Goal: Task Accomplishment & Management: Manage account settings

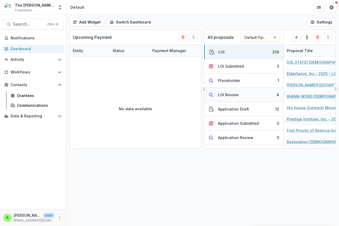
click at [229, 94] on div "LOI Review" at bounding box center [228, 95] width 21 height 6
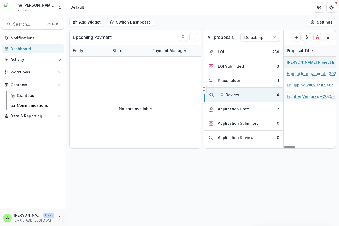
click at [302, 61] on link "[PERSON_NAME] Project Initiative - 2025 - LOI" at bounding box center [317, 63] width 60 height 6
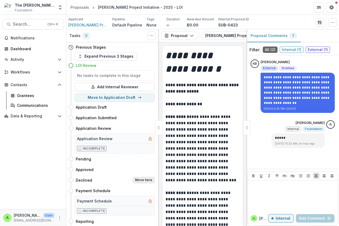
click at [146, 180] on button "Move here" at bounding box center [144, 180] width 22 height 6
select select "********"
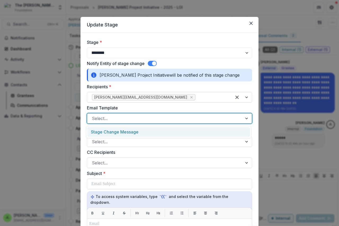
click at [112, 121] on div at bounding box center [165, 118] width 146 height 7
drag, startPoint x: 113, startPoint y: 133, endPoint x: 113, endPoint y: 140, distance: 6.1
click at [113, 134] on div "Stage Change Message" at bounding box center [168, 132] width 163 height 10
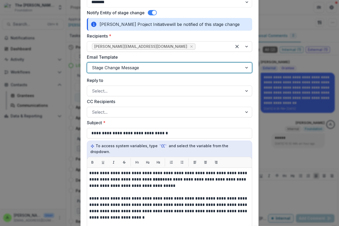
scroll to position [106, 0]
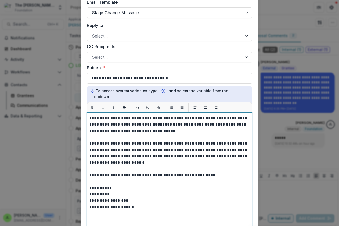
click at [153, 123] on strong "****" at bounding box center [158, 125] width 10 height 4
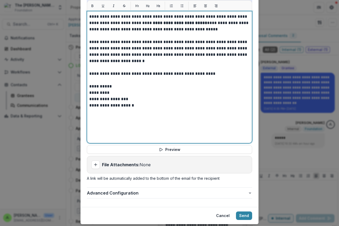
scroll to position [217, 0]
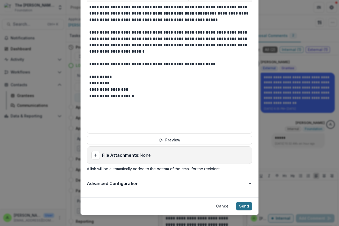
click at [240, 202] on button "Send" at bounding box center [244, 206] width 16 height 8
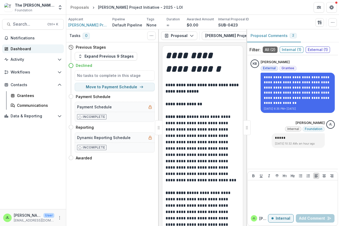
click at [20, 48] on div "Dashboard" at bounding box center [35, 49] width 49 height 6
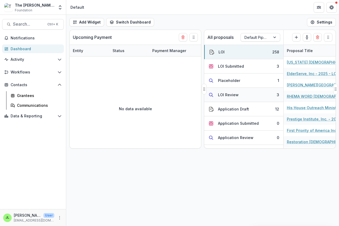
click at [226, 95] on div "LOI Review" at bounding box center [228, 95] width 21 height 6
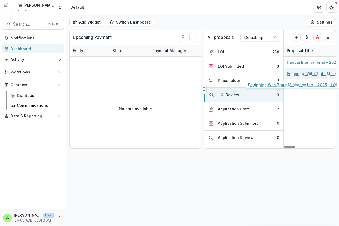
click at [296, 74] on link "Equipping With Truth Ministries Inc. - 2025 - LOI" at bounding box center [317, 74] width 60 height 6
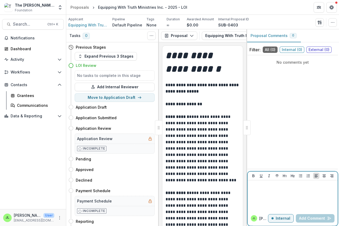
click at [265, 188] on p at bounding box center [293, 186] width 86 height 6
click at [302, 222] on button "Add Comment" at bounding box center [315, 218] width 39 height 8
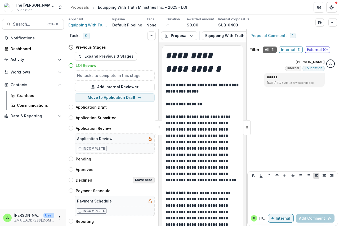
click at [141, 179] on button "Move here" at bounding box center [144, 180] width 22 height 6
select select "********"
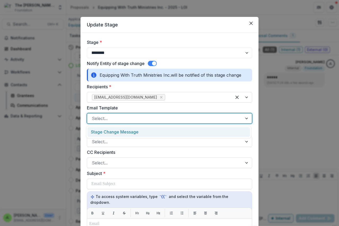
click at [105, 119] on div at bounding box center [165, 118] width 146 height 7
drag, startPoint x: 106, startPoint y: 131, endPoint x: 108, endPoint y: 135, distance: 4.9
click at [106, 132] on div "Stage Change Message" at bounding box center [168, 132] width 163 height 10
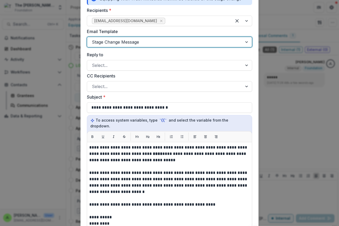
scroll to position [79, 0]
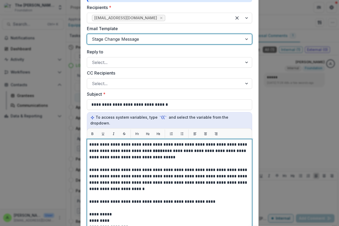
click at [153, 149] on strong "****" at bounding box center [158, 151] width 10 height 4
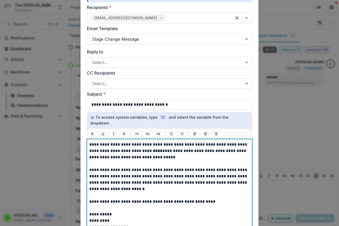
drag, startPoint x: 142, startPoint y: 145, endPoint x: 161, endPoint y: 156, distance: 22.1
click at [153, 149] on strong "****" at bounding box center [158, 151] width 10 height 4
click at [191, 149] on strong "**********" at bounding box center [187, 151] width 68 height 4
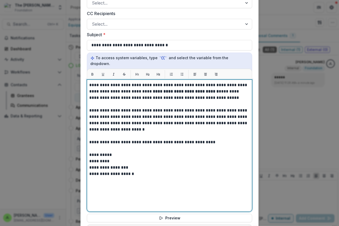
scroll to position [217, 0]
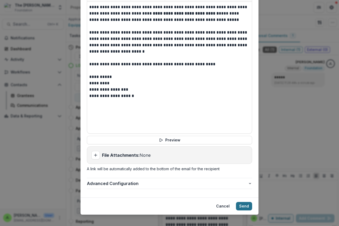
click at [242, 202] on button "Send" at bounding box center [244, 206] width 16 height 8
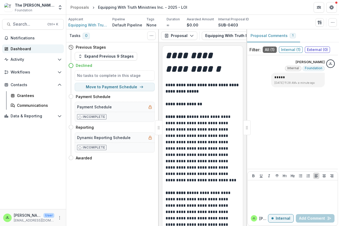
click at [16, 50] on div "Dashboard" at bounding box center [35, 49] width 49 height 6
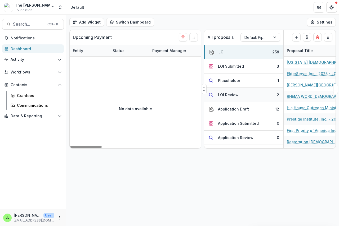
click at [224, 96] on div "LOI Review" at bounding box center [228, 95] width 21 height 6
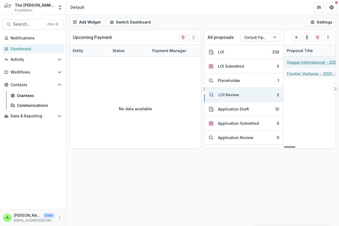
click at [298, 62] on link "Haggai International - 2025 - LOI" at bounding box center [317, 63] width 60 height 6
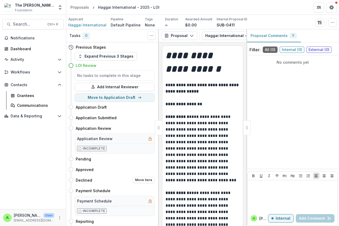
click at [82, 181] on h4 "Declined" at bounding box center [84, 181] width 16 height 6
click at [140, 180] on button "Move here" at bounding box center [144, 180] width 22 height 6
select select "********"
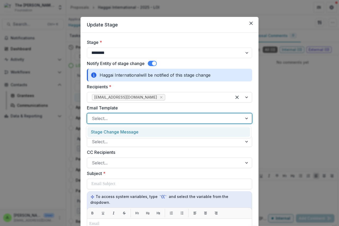
click at [115, 121] on div at bounding box center [165, 118] width 146 height 7
click at [118, 133] on div "Stage Change Message" at bounding box center [168, 132] width 163 height 10
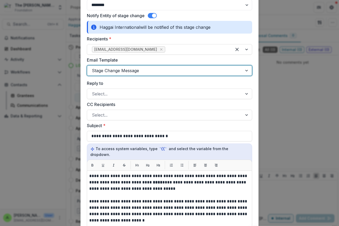
scroll to position [132, 0]
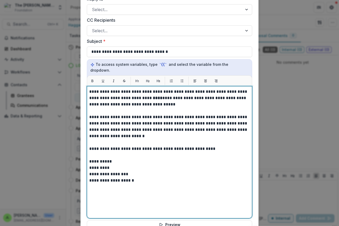
click at [153, 96] on strong "****" at bounding box center [158, 98] width 10 height 4
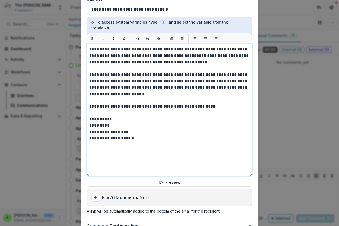
scroll to position [217, 0]
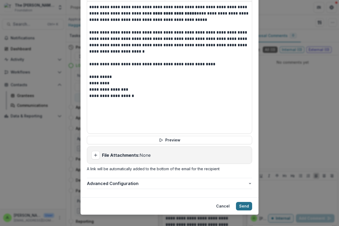
click at [246, 202] on button "Send" at bounding box center [244, 206] width 16 height 8
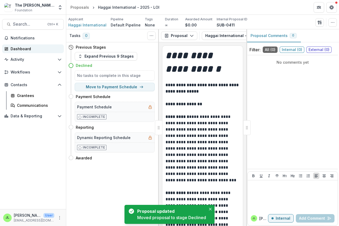
click at [19, 47] on div "Dashboard" at bounding box center [35, 49] width 49 height 6
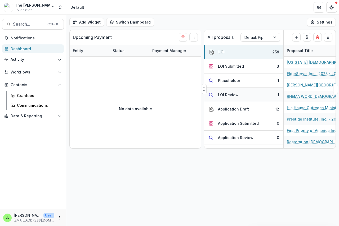
click at [226, 94] on div "LOI Review" at bounding box center [228, 95] width 21 height 6
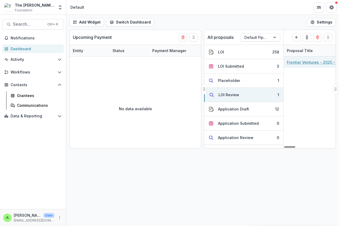
click at [295, 63] on link "Frontier Ventures - 2025 - LOI" at bounding box center [314, 63] width 55 height 6
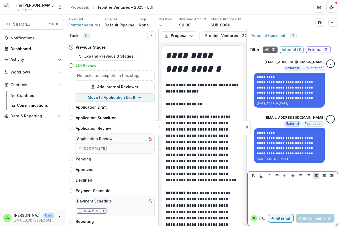
click at [254, 194] on div at bounding box center [293, 196] width 86 height 26
click at [302, 218] on button "Add Comment" at bounding box center [315, 218] width 39 height 8
click at [144, 180] on button "Move here" at bounding box center [144, 180] width 22 height 6
select select "********"
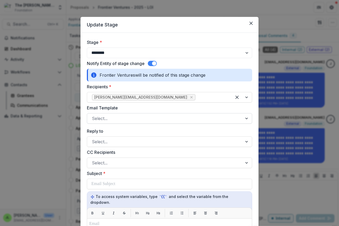
click at [112, 119] on div at bounding box center [165, 118] width 146 height 7
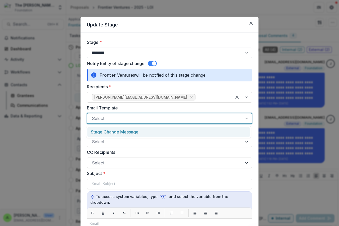
click at [112, 130] on div "Stage Change Message" at bounding box center [168, 132] width 163 height 10
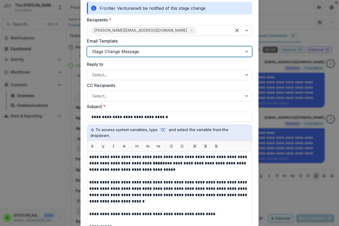
scroll to position [106, 0]
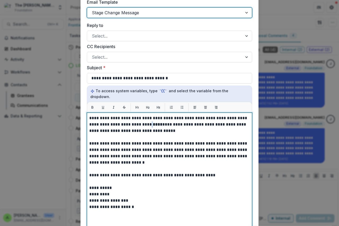
drag, startPoint x: 141, startPoint y: 119, endPoint x: 144, endPoint y: 119, distance: 3.2
click at [144, 119] on p "**********" at bounding box center [169, 124] width 160 height 19
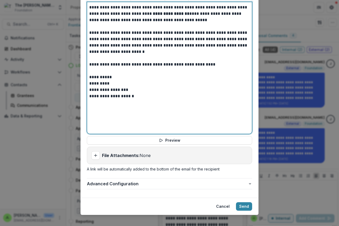
scroll to position [217, 0]
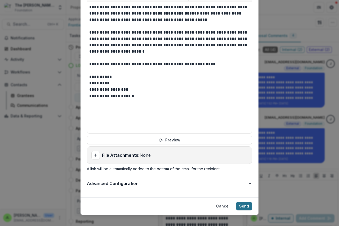
click at [242, 202] on button "Send" at bounding box center [244, 206] width 16 height 8
